Goal: Find specific page/section: Find specific page/section

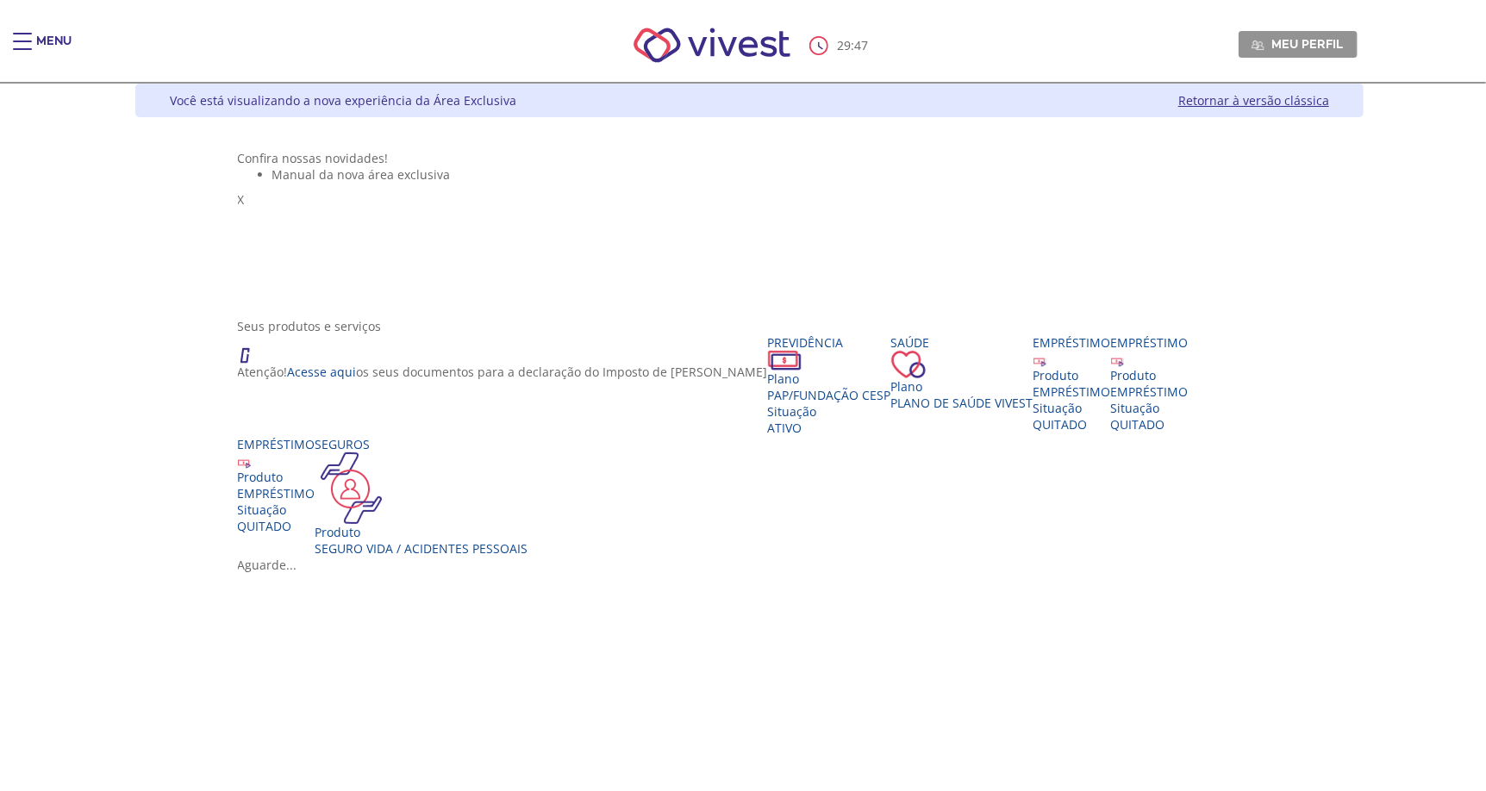
click at [24, 34] on div "Main header" at bounding box center [22, 50] width 19 height 34
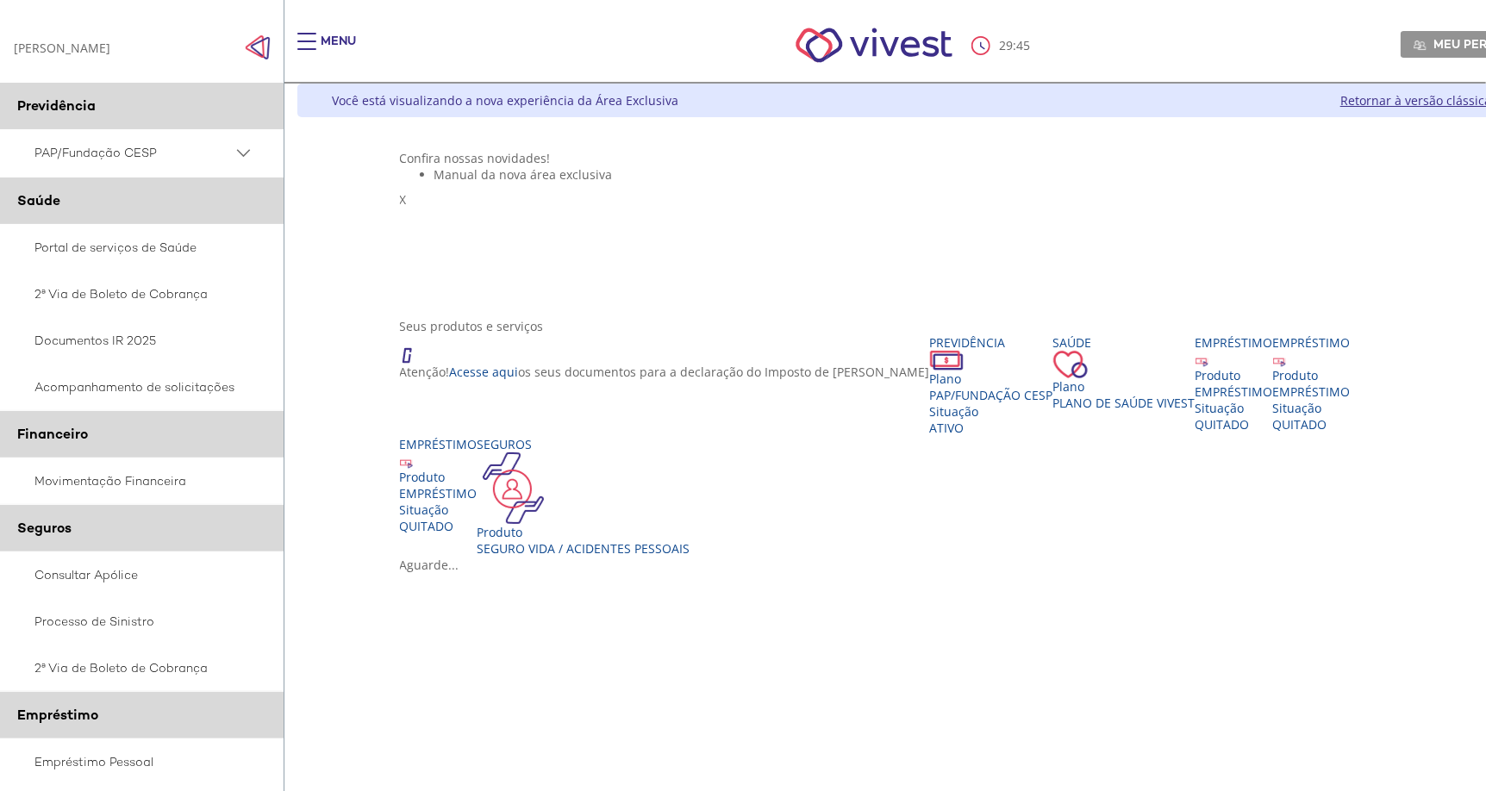
click at [215, 147] on span "PAP/Fundação CESP" at bounding box center [133, 153] width 198 height 22
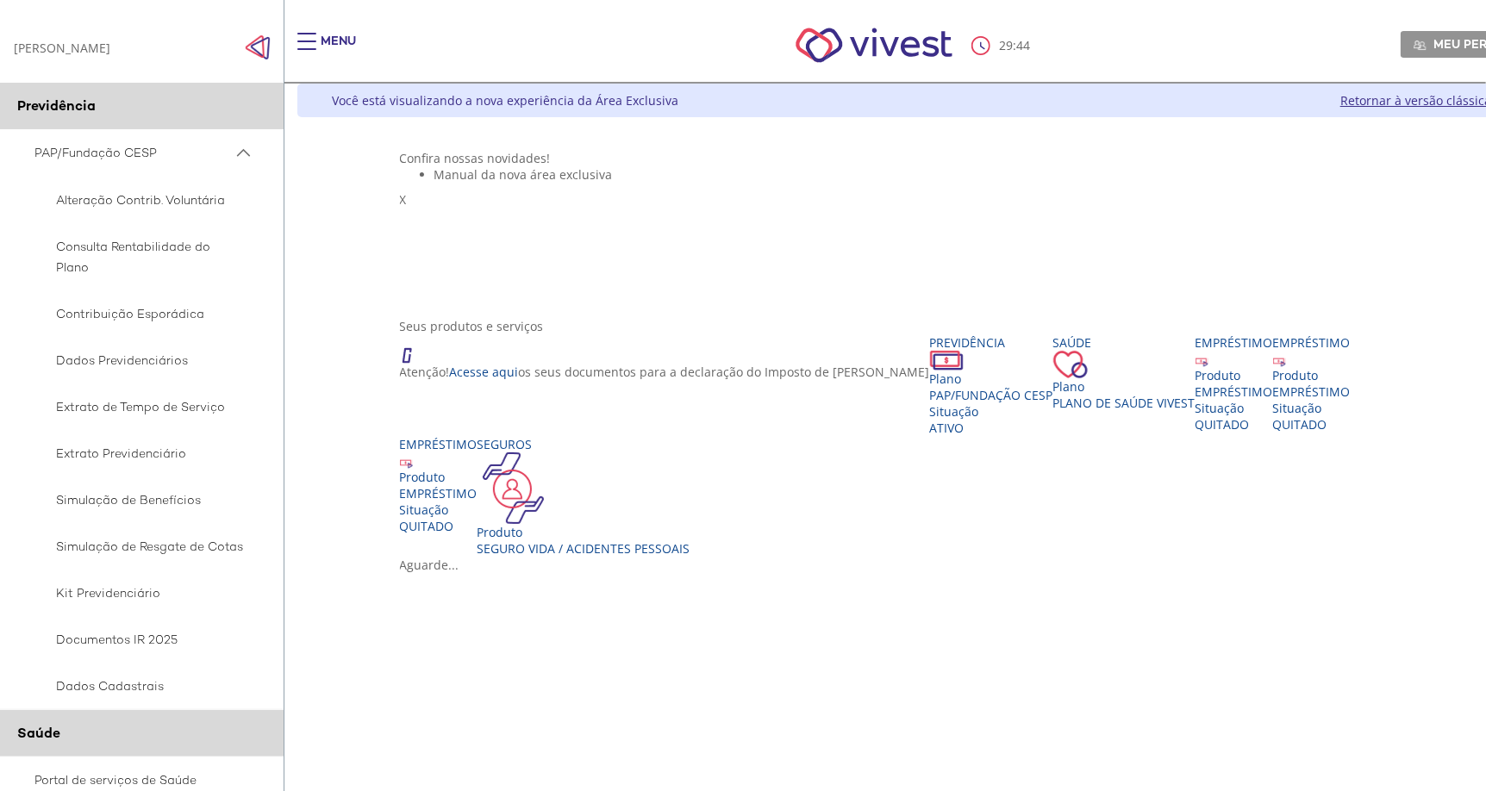
click at [215, 147] on span "PAP/Fundação CESP" at bounding box center [133, 153] width 198 height 22
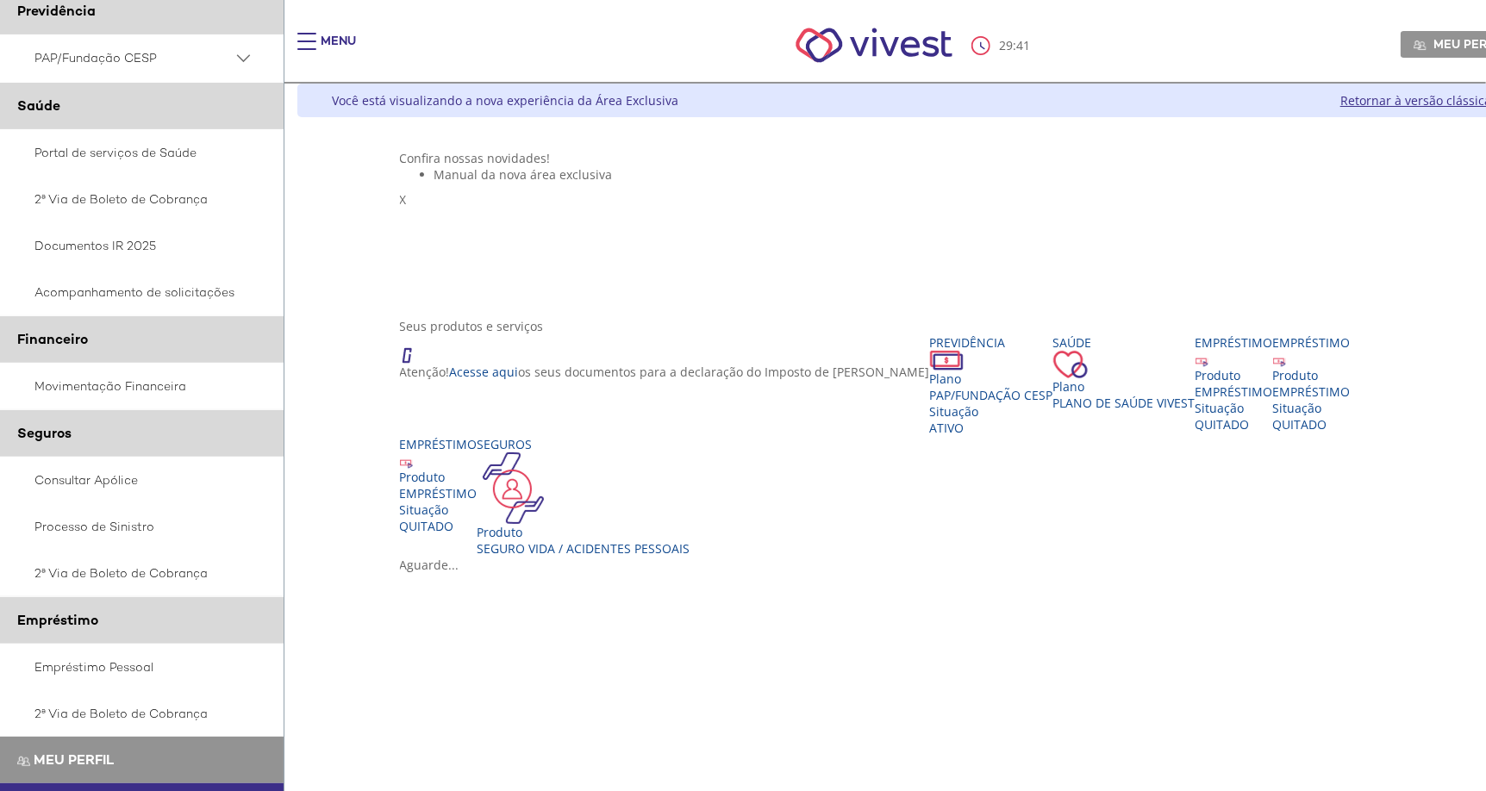
scroll to position [7, 0]
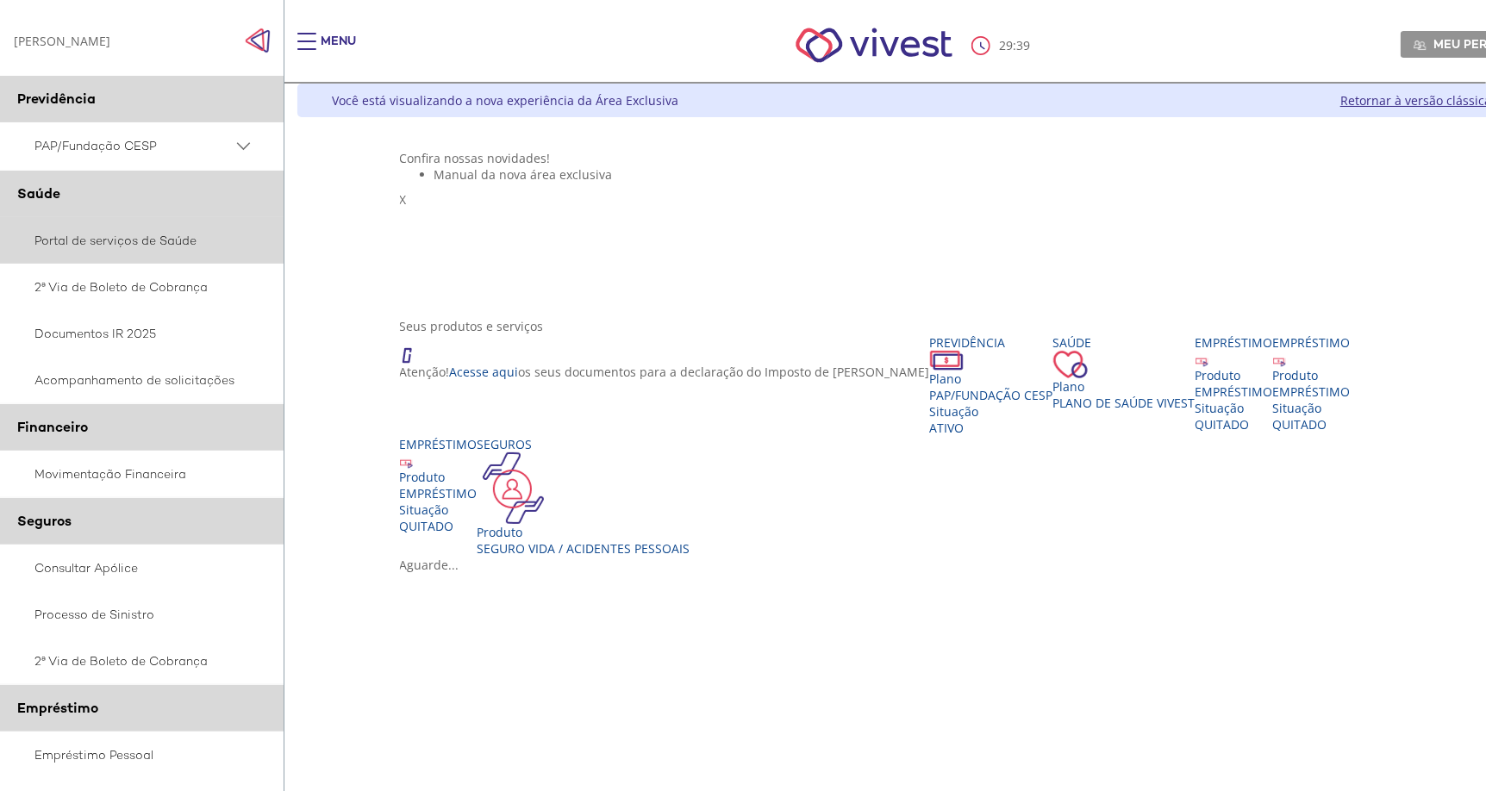
click at [191, 229] on link "Portal de serviços de Saúde" at bounding box center [142, 240] width 284 height 47
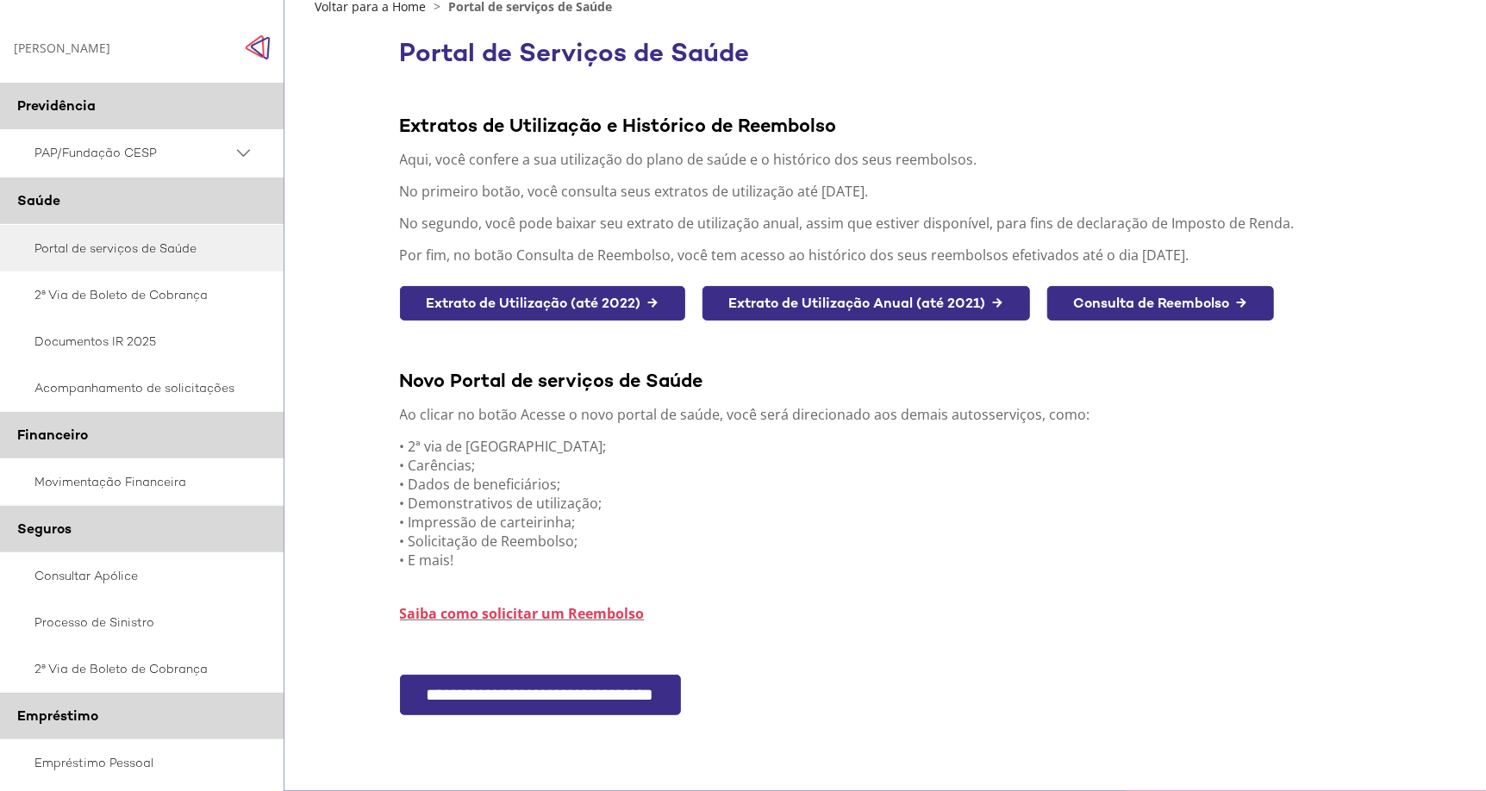
scroll to position [193, 0]
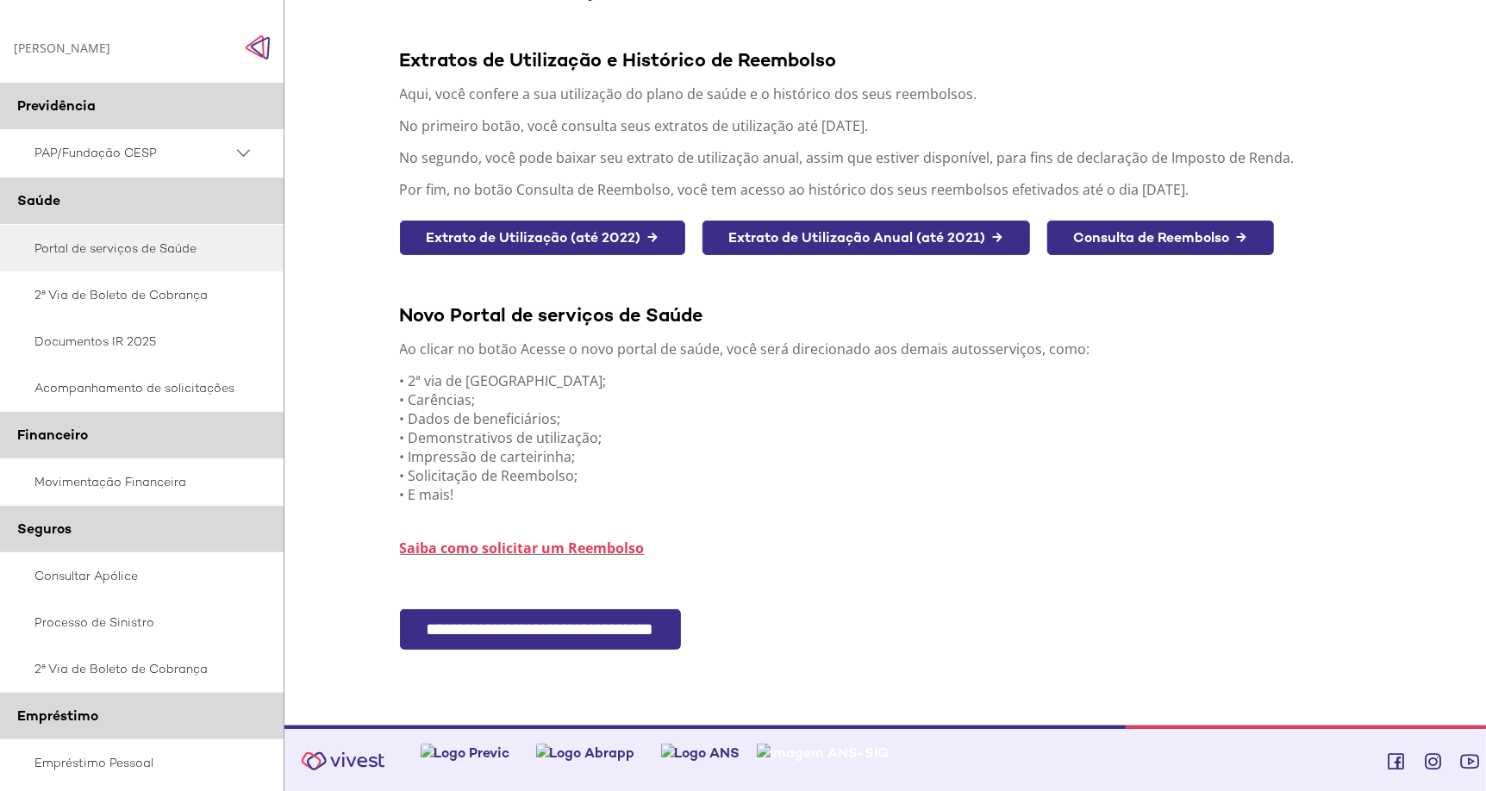
click at [592, 639] on input "**********" at bounding box center [540, 629] width 281 height 41
